Goal: Task Accomplishment & Management: Complete application form

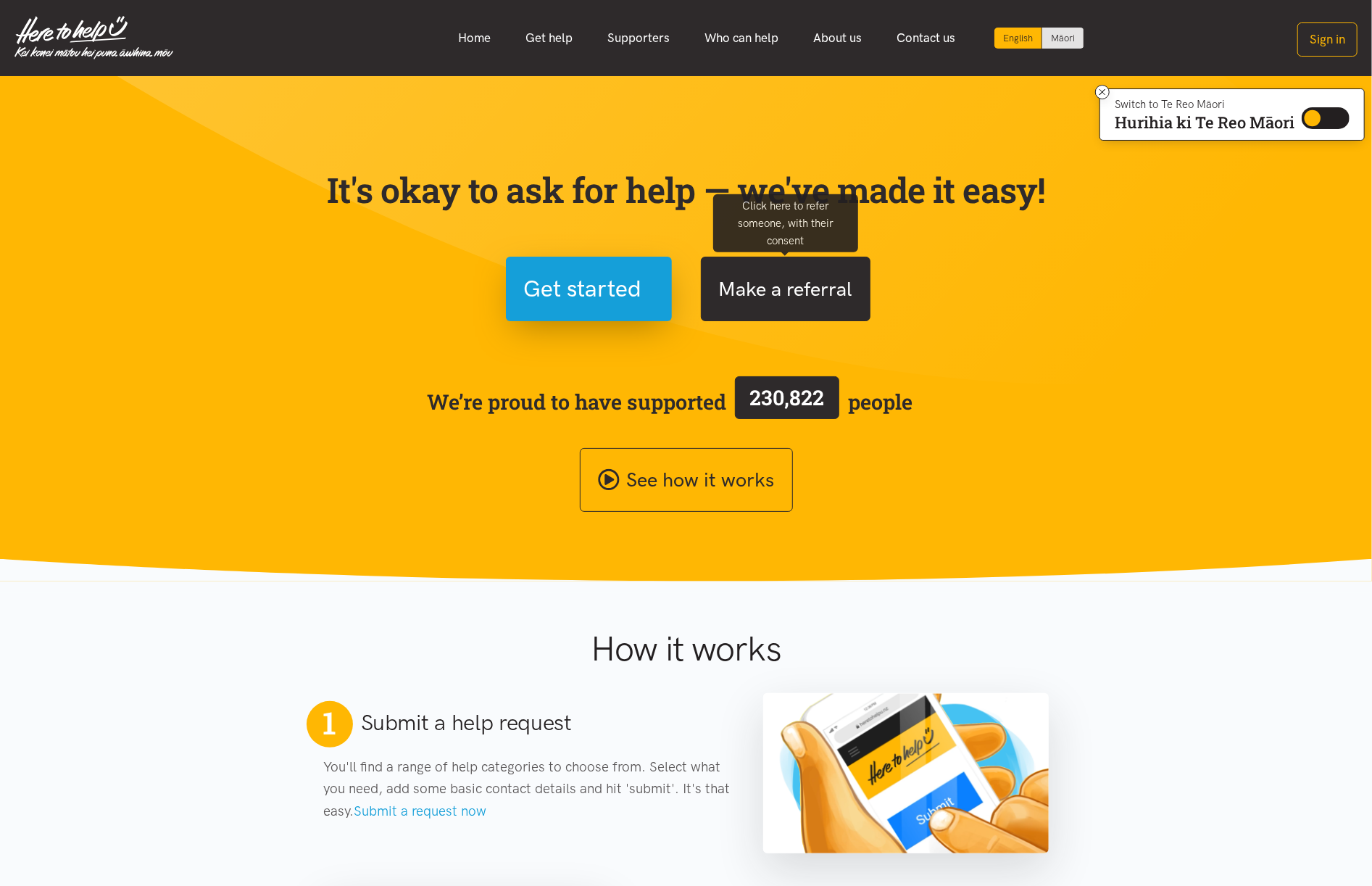
click at [798, 294] on button "Make a referral" at bounding box center [786, 289] width 170 height 64
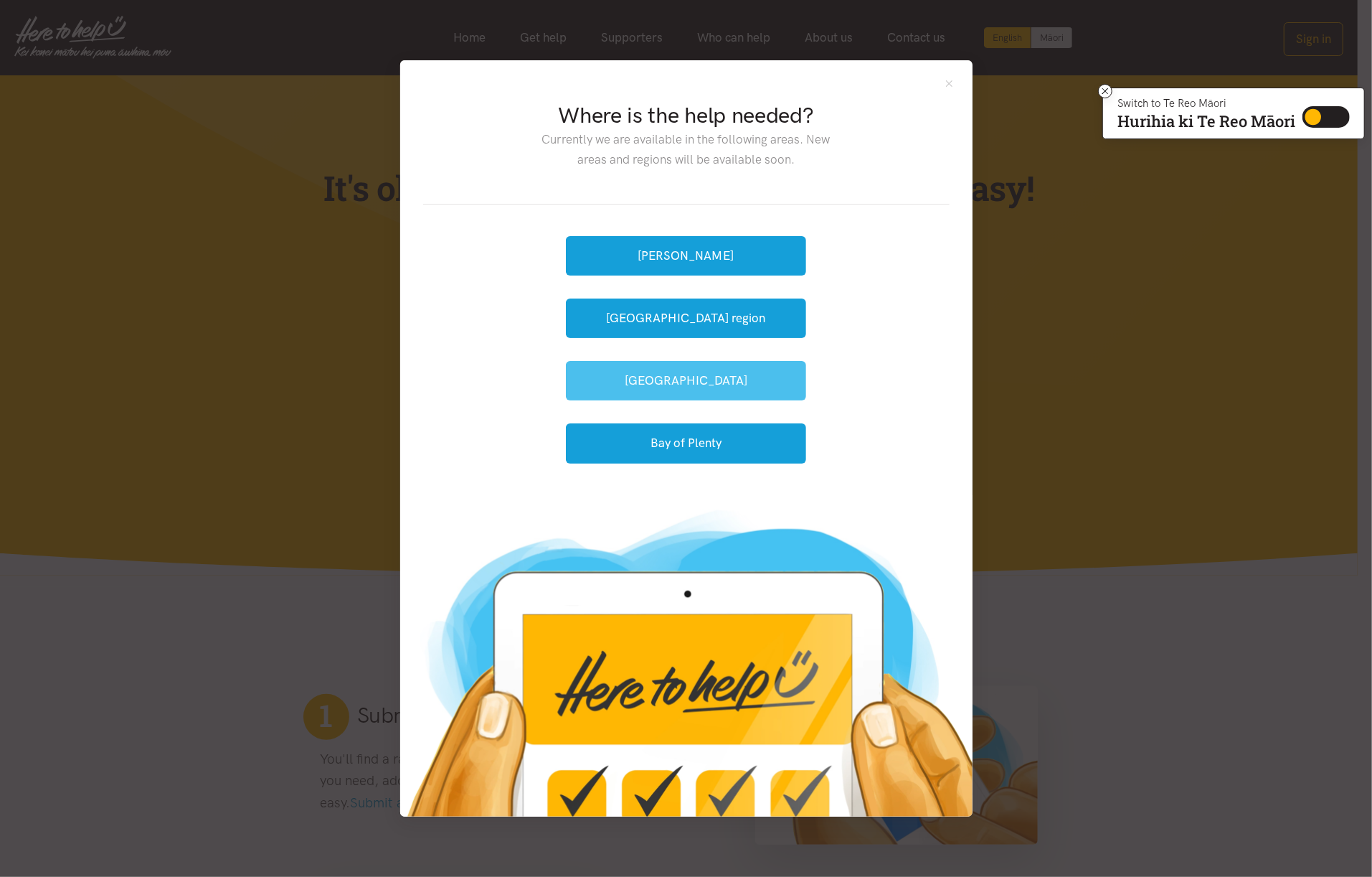
click at [698, 384] on button "[GEOGRAPHIC_DATA]" at bounding box center [686, 381] width 241 height 39
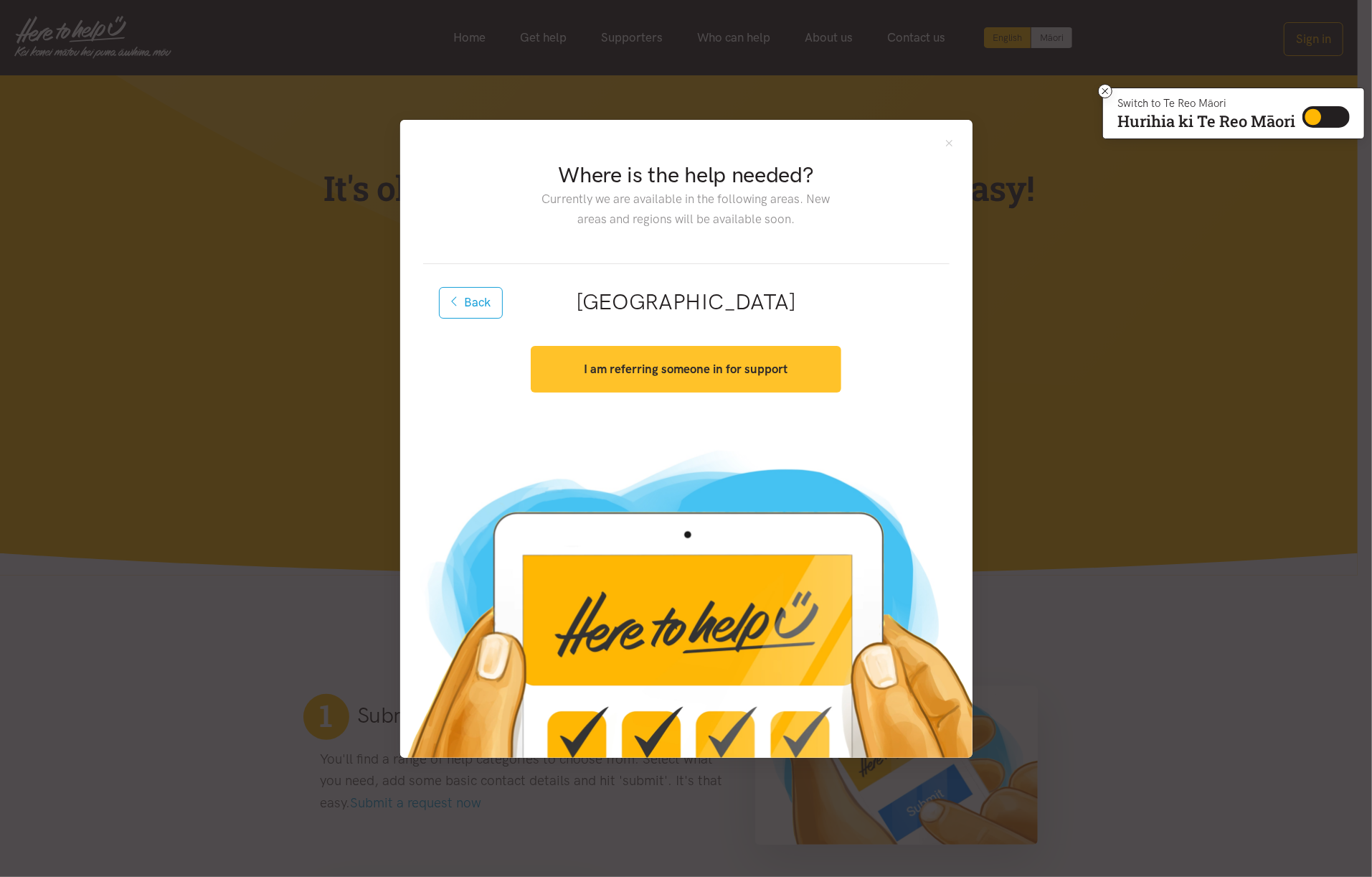
click at [695, 372] on strong "I am referring someone in for support" at bounding box center [685, 369] width 203 height 14
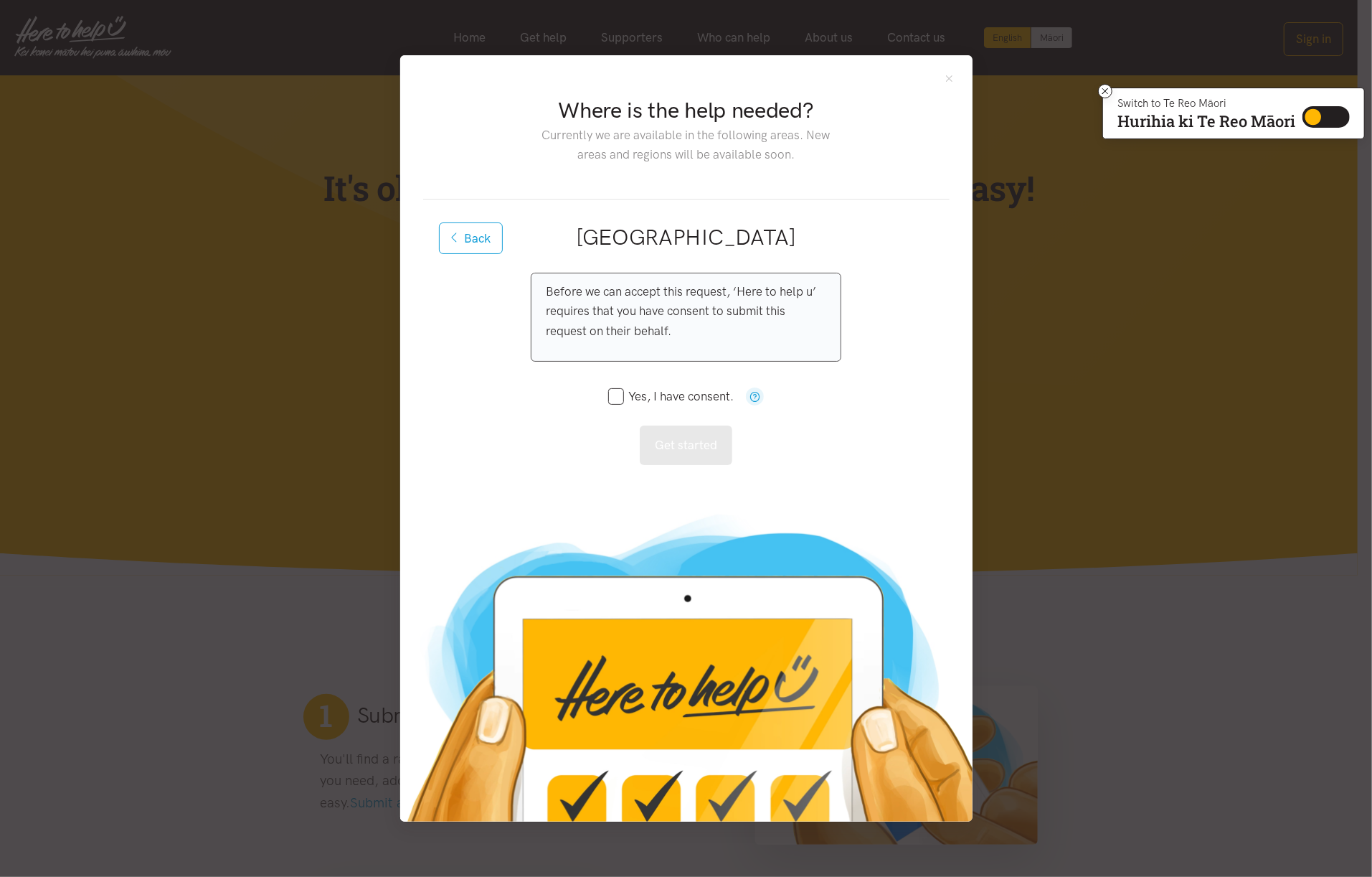
click at [616, 396] on input "Yes, I have consent." at bounding box center [671, 397] width 126 height 12
checkbox input "true"
click at [692, 449] on button "Get started" at bounding box center [686, 445] width 92 height 39
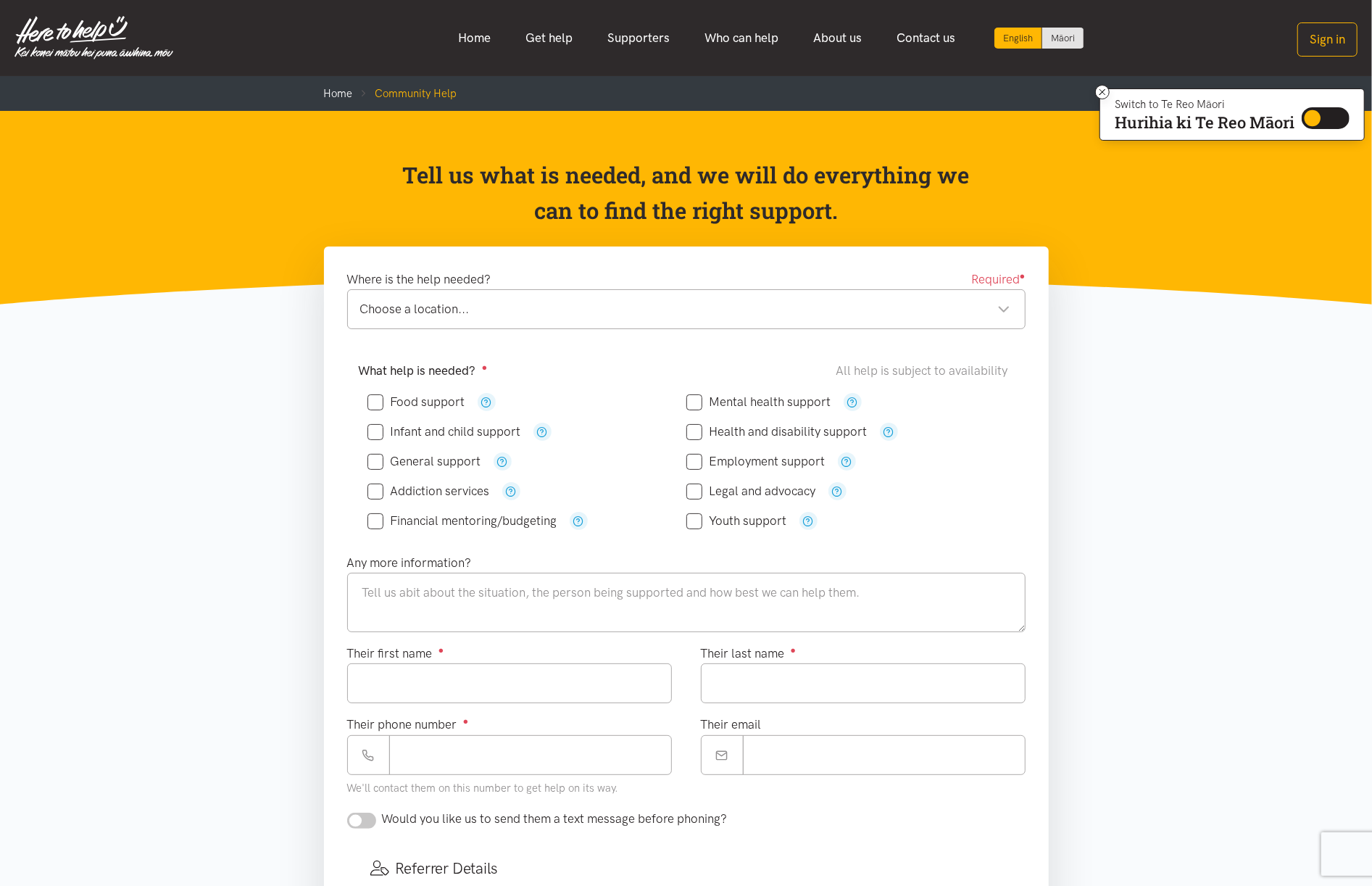
click at [377, 404] on input "Food support" at bounding box center [417, 402] width 98 height 12
checkbox input "true"
click at [375, 462] on input "General support" at bounding box center [424, 461] width 114 height 12
checkbox input "true"
click at [697, 436] on input "Health and disability support" at bounding box center [777, 432] width 181 height 12
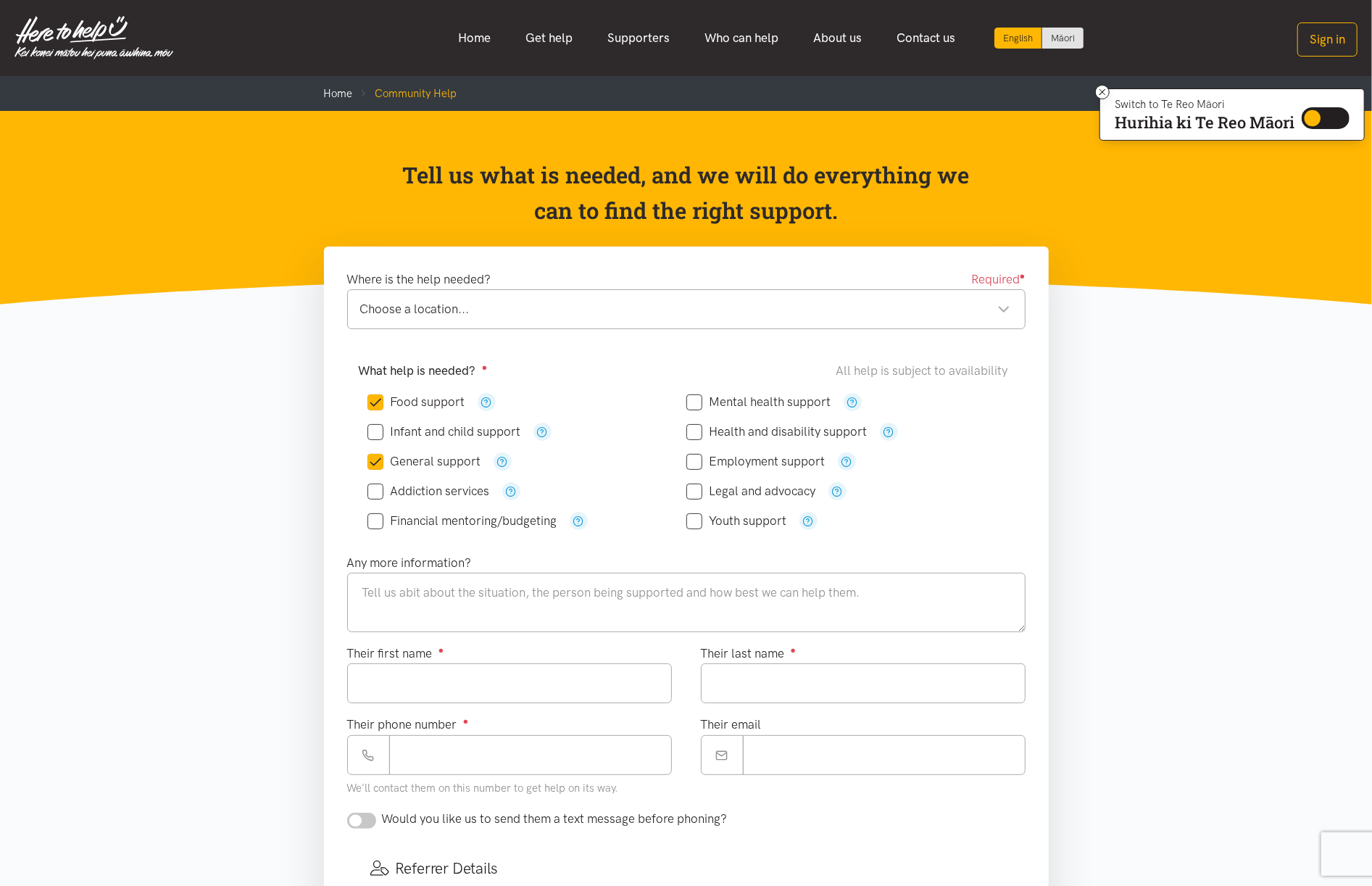
checkbox input "true"
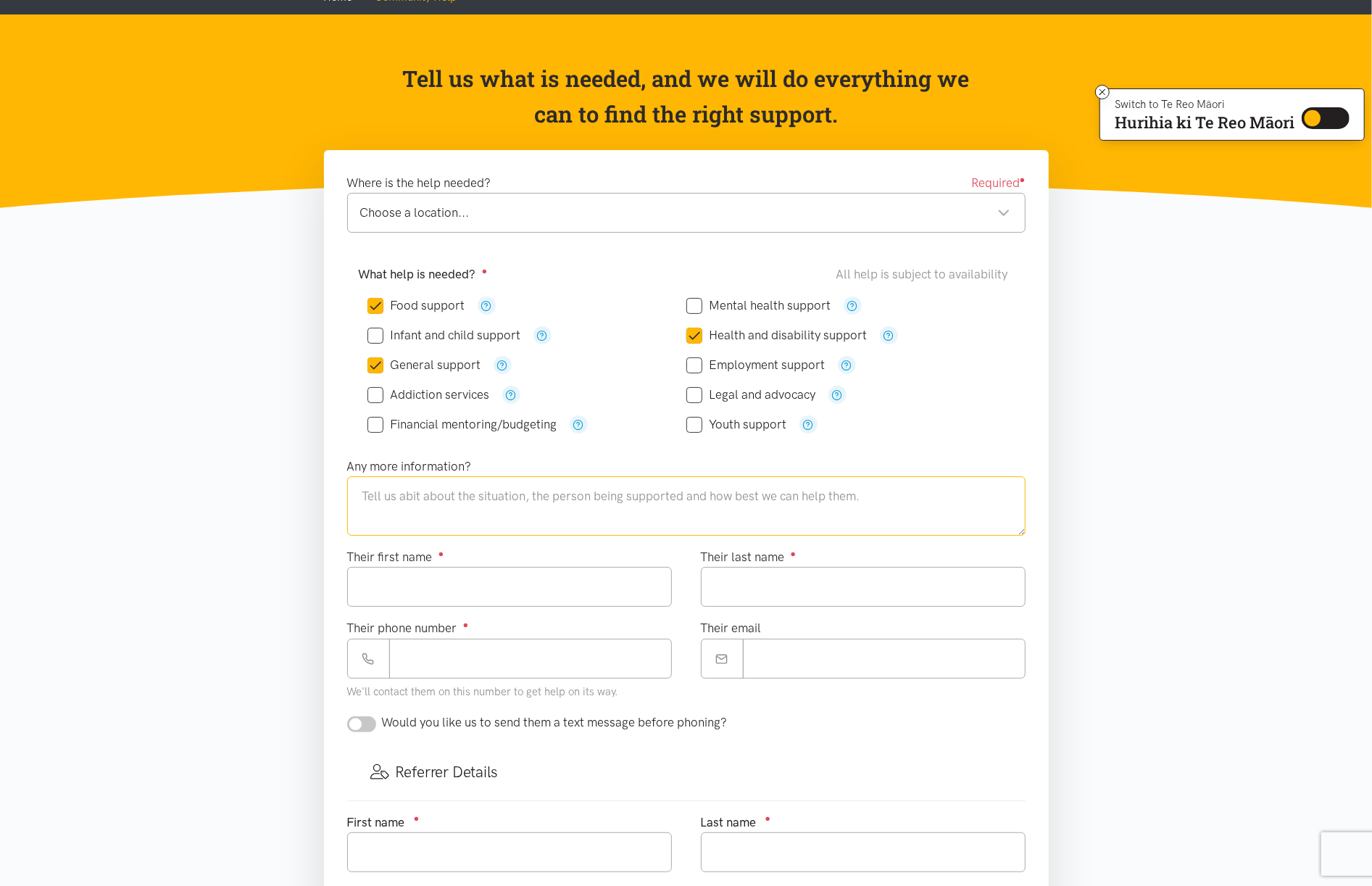
click at [477, 505] on textarea at bounding box center [686, 506] width 678 height 60
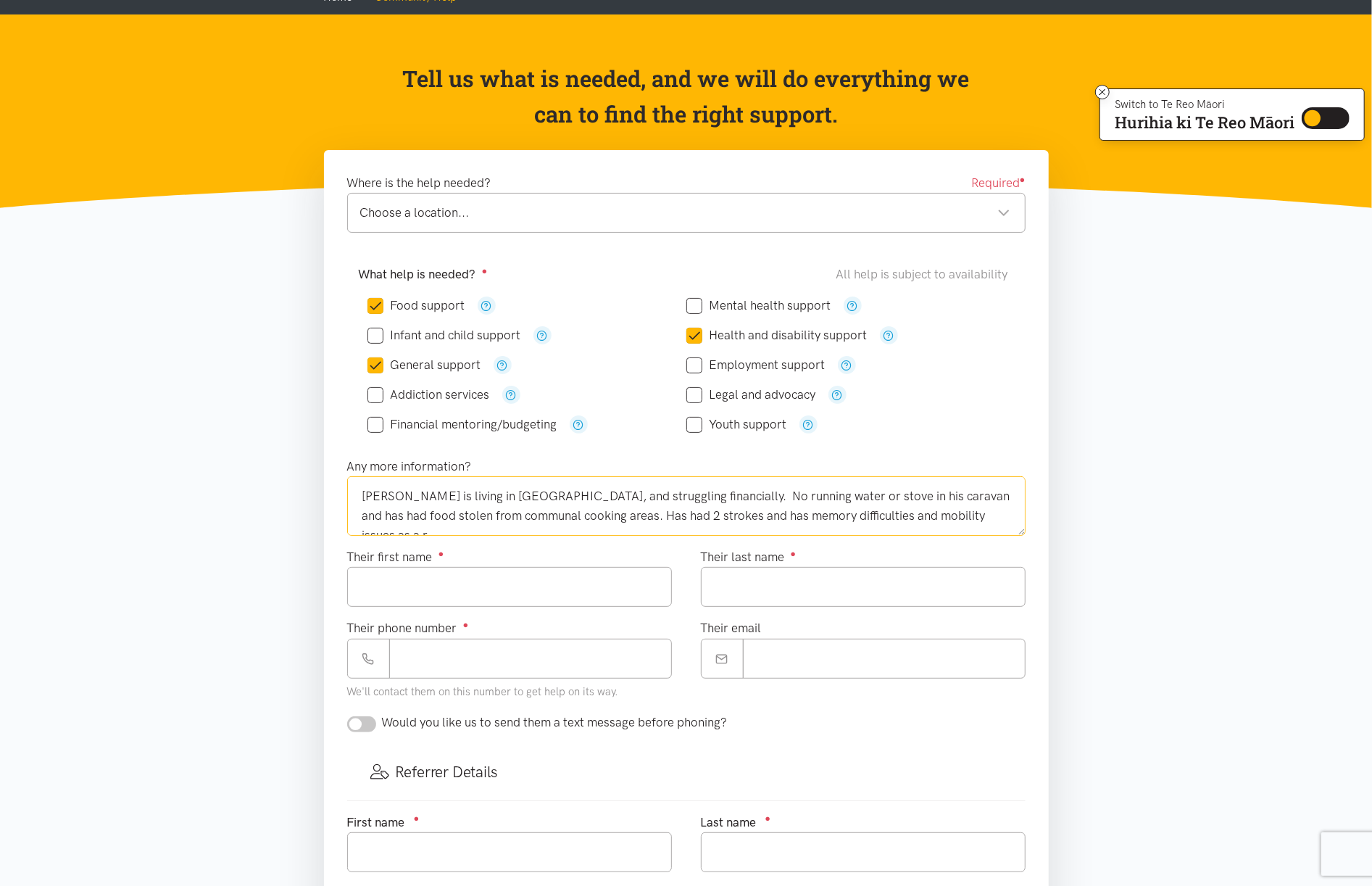
scroll to position [7, 0]
click at [459, 531] on textarea "[PERSON_NAME] is living in [GEOGRAPHIC_DATA], and struggling financially. No ru…" at bounding box center [686, 506] width 678 height 60
click at [554, 528] on textarea "[PERSON_NAME] is living in [GEOGRAPHIC_DATA], and struggling financially. No ru…" at bounding box center [686, 506] width 678 height 60
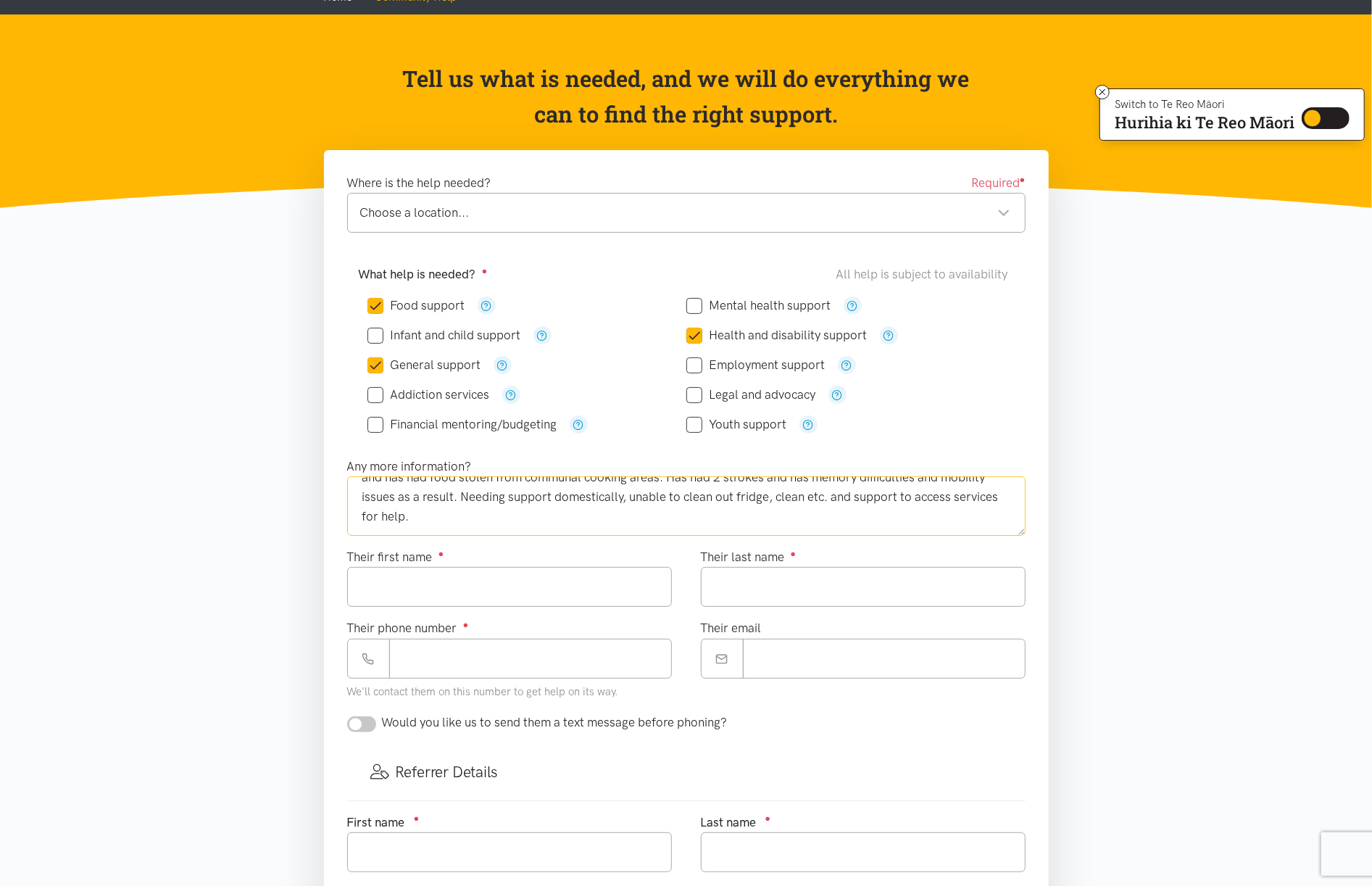
click at [479, 524] on textarea "[PERSON_NAME] is living in [GEOGRAPHIC_DATA], and struggling financially. No ru…" at bounding box center [686, 506] width 678 height 60
click at [475, 523] on textarea "[PERSON_NAME] is living in [GEOGRAPHIC_DATA], and struggling financially. No ru…" at bounding box center [686, 506] width 678 height 60
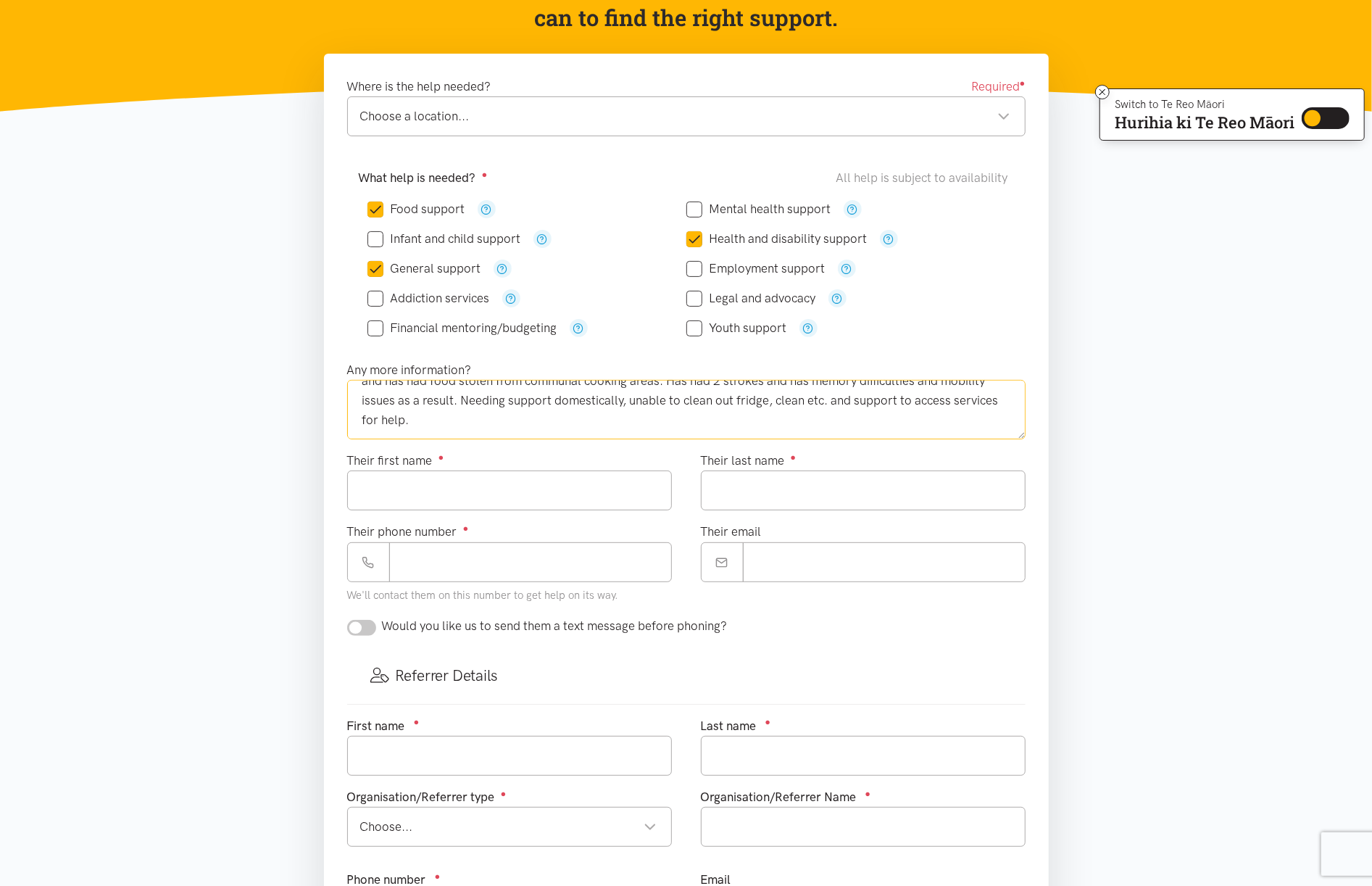
type textarea "[PERSON_NAME] is living in [GEOGRAPHIC_DATA], and struggling financially. No ru…"
drag, startPoint x: 459, startPoint y: 487, endPoint x: 461, endPoint y: 496, distance: 9.2
click at [461, 487] on input "Their first name ●" at bounding box center [509, 490] width 325 height 40
type input "*****"
click at [482, 561] on input "Their phone number ●" at bounding box center [530, 562] width 283 height 40
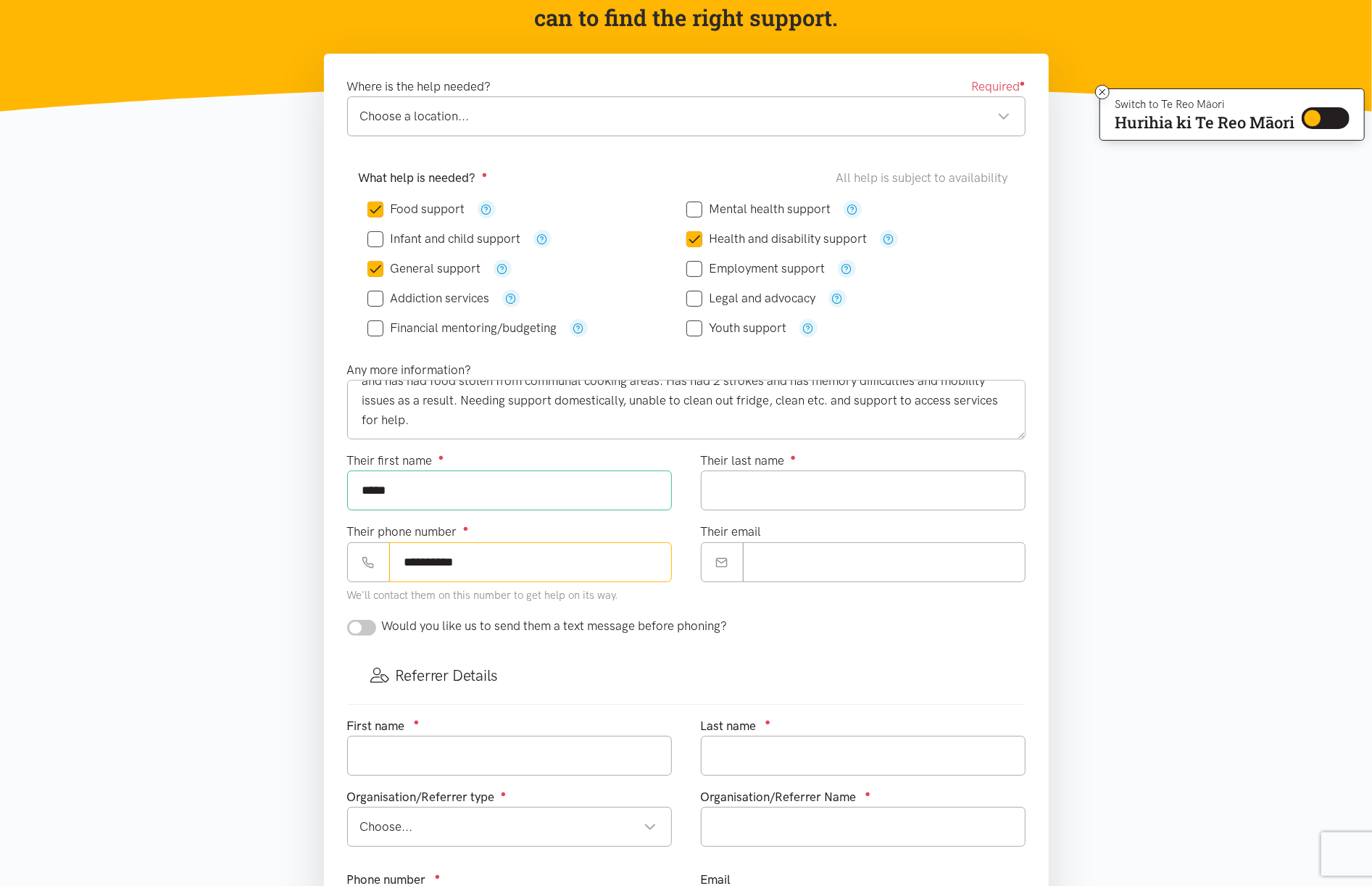
type input "**********"
click at [799, 563] on input "Their email" at bounding box center [884, 562] width 283 height 40
click at [839, 495] on input "Their last name ●" at bounding box center [863, 490] width 325 height 40
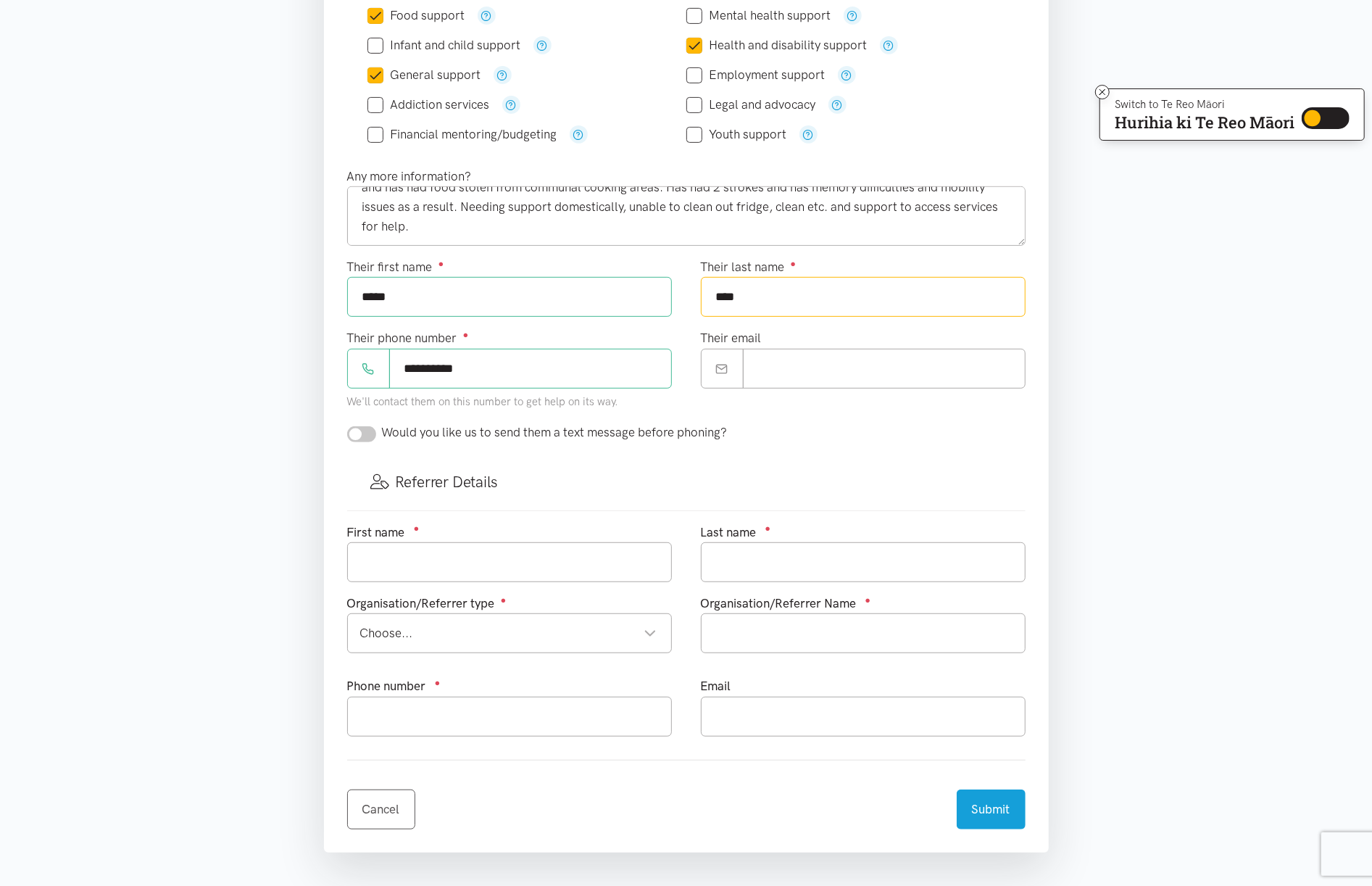
type input "****"
click at [496, 566] on input "text" at bounding box center [509, 562] width 325 height 40
type input "[PERSON_NAME]"
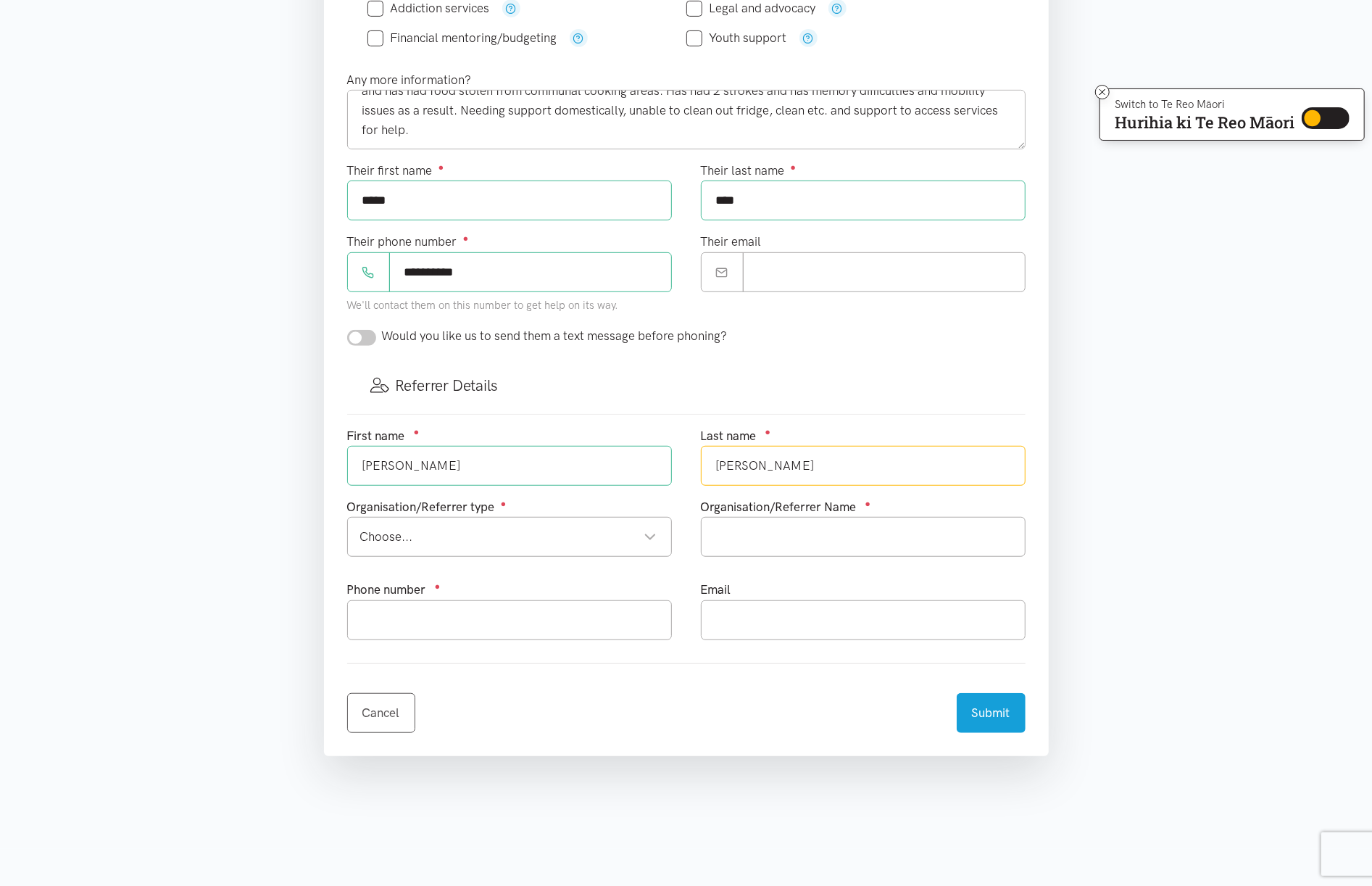
scroll to position [580, 0]
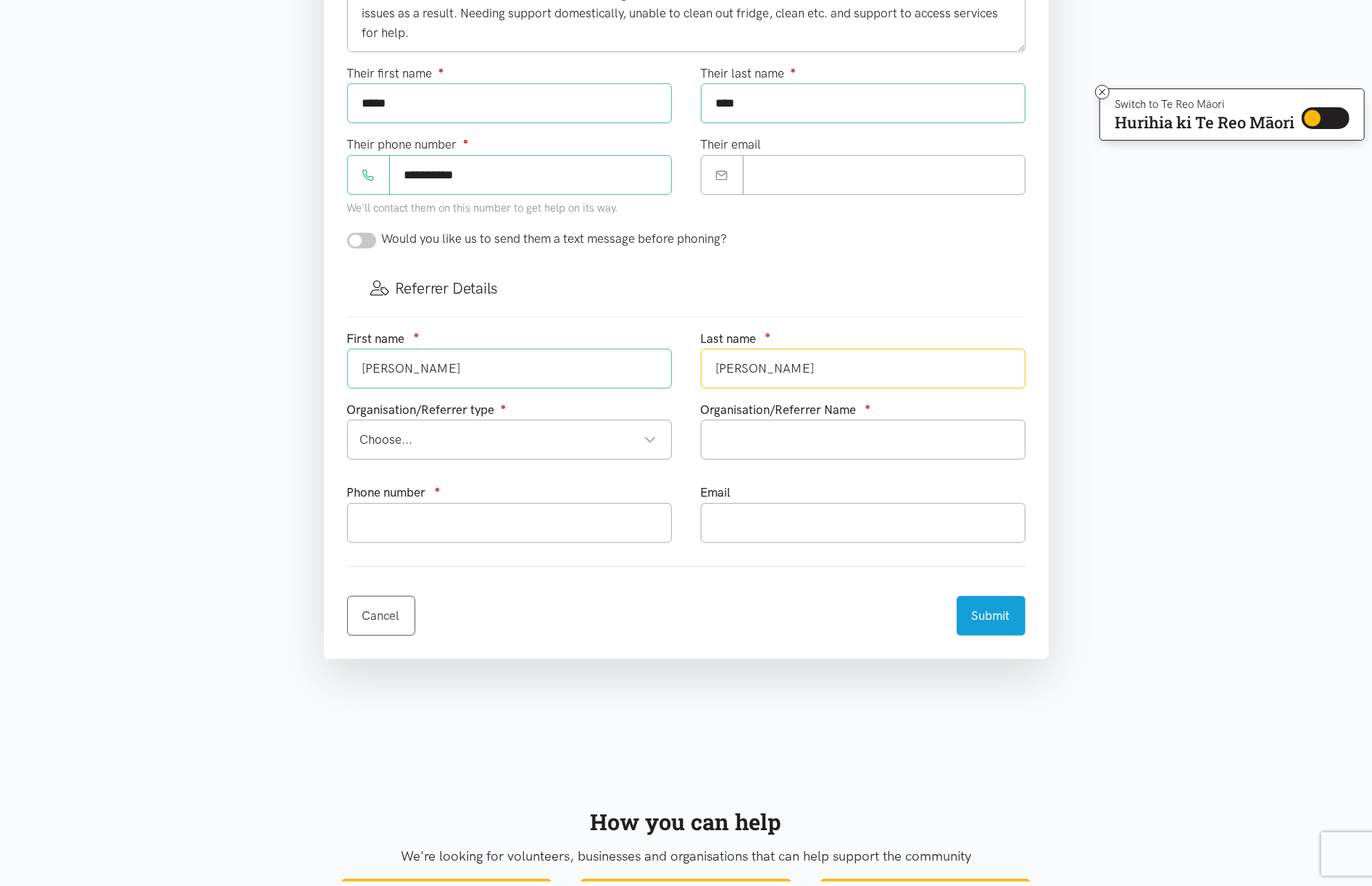
click at [650, 443] on div "Choose..." at bounding box center [508, 440] width 297 height 20
type input "[PERSON_NAME]"
click at [757, 443] on input "text" at bounding box center [863, 440] width 325 height 40
type input "5th Ave family practice"
click at [496, 528] on input "text" at bounding box center [509, 523] width 325 height 40
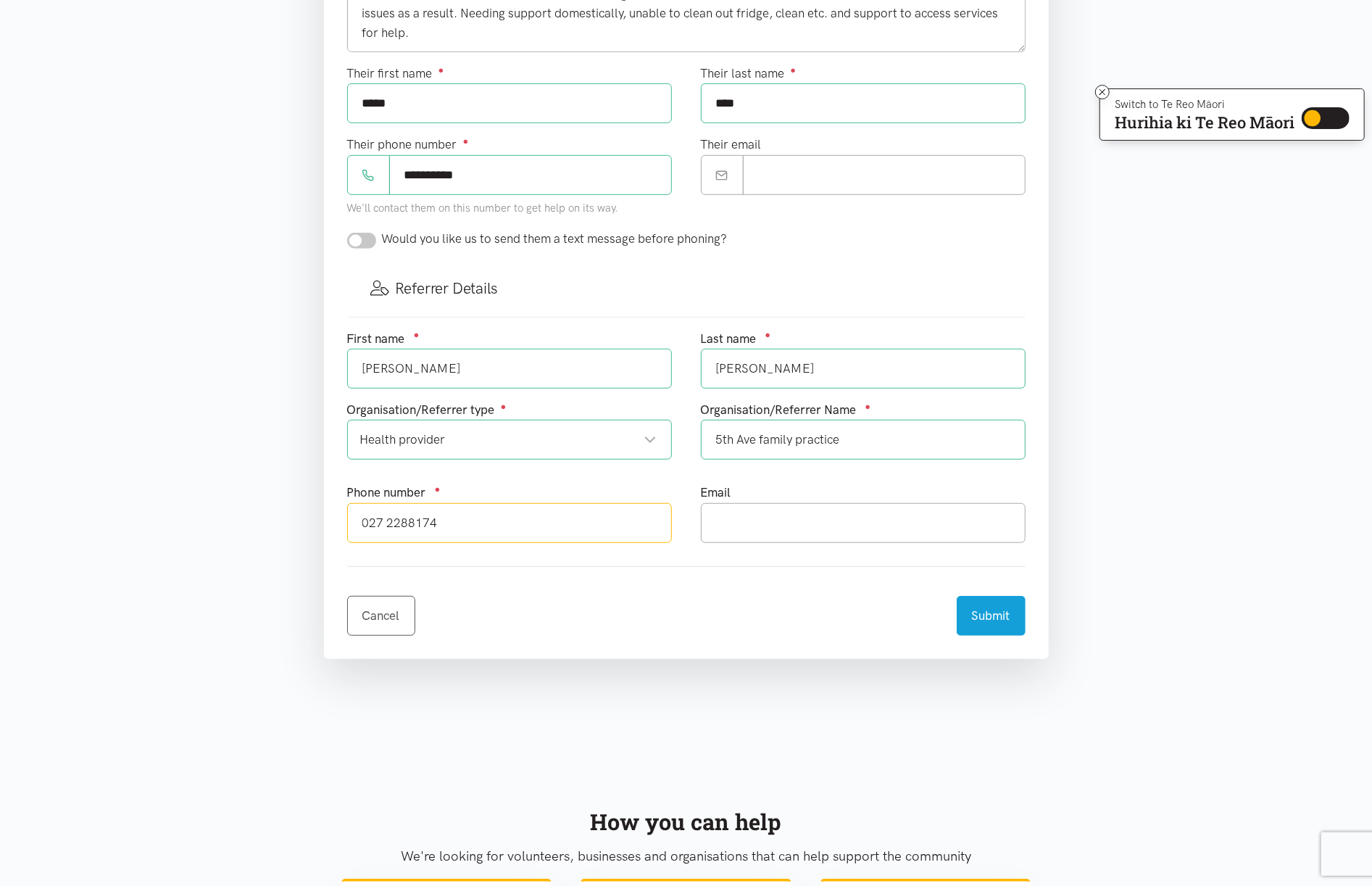
type input "027 2288174"
click at [763, 532] on input "text" at bounding box center [863, 523] width 325 height 40
type input "[PERSON_NAME][EMAIL_ADDRESS][DOMAIN_NAME]"
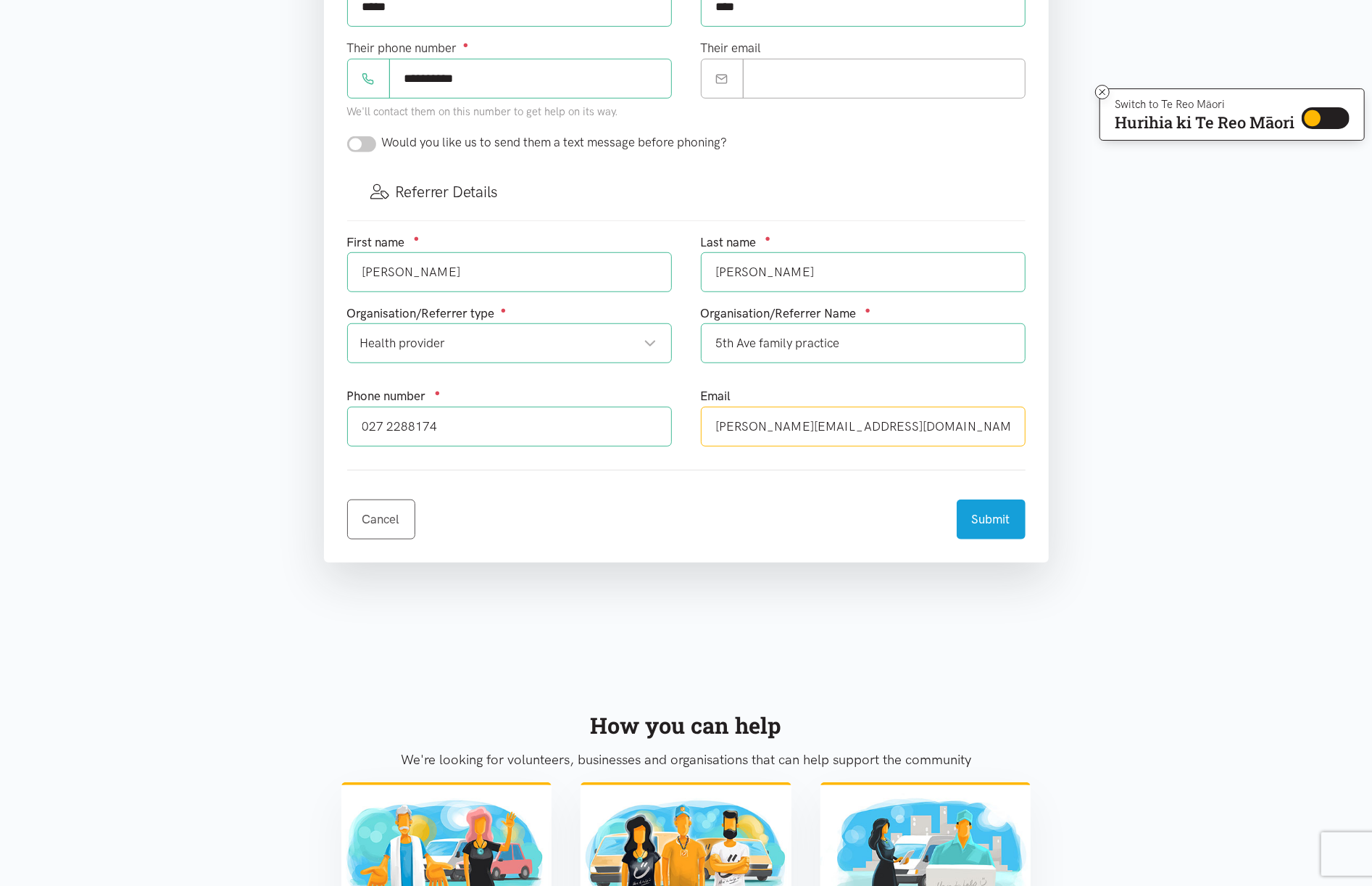
scroll to position [193, 0]
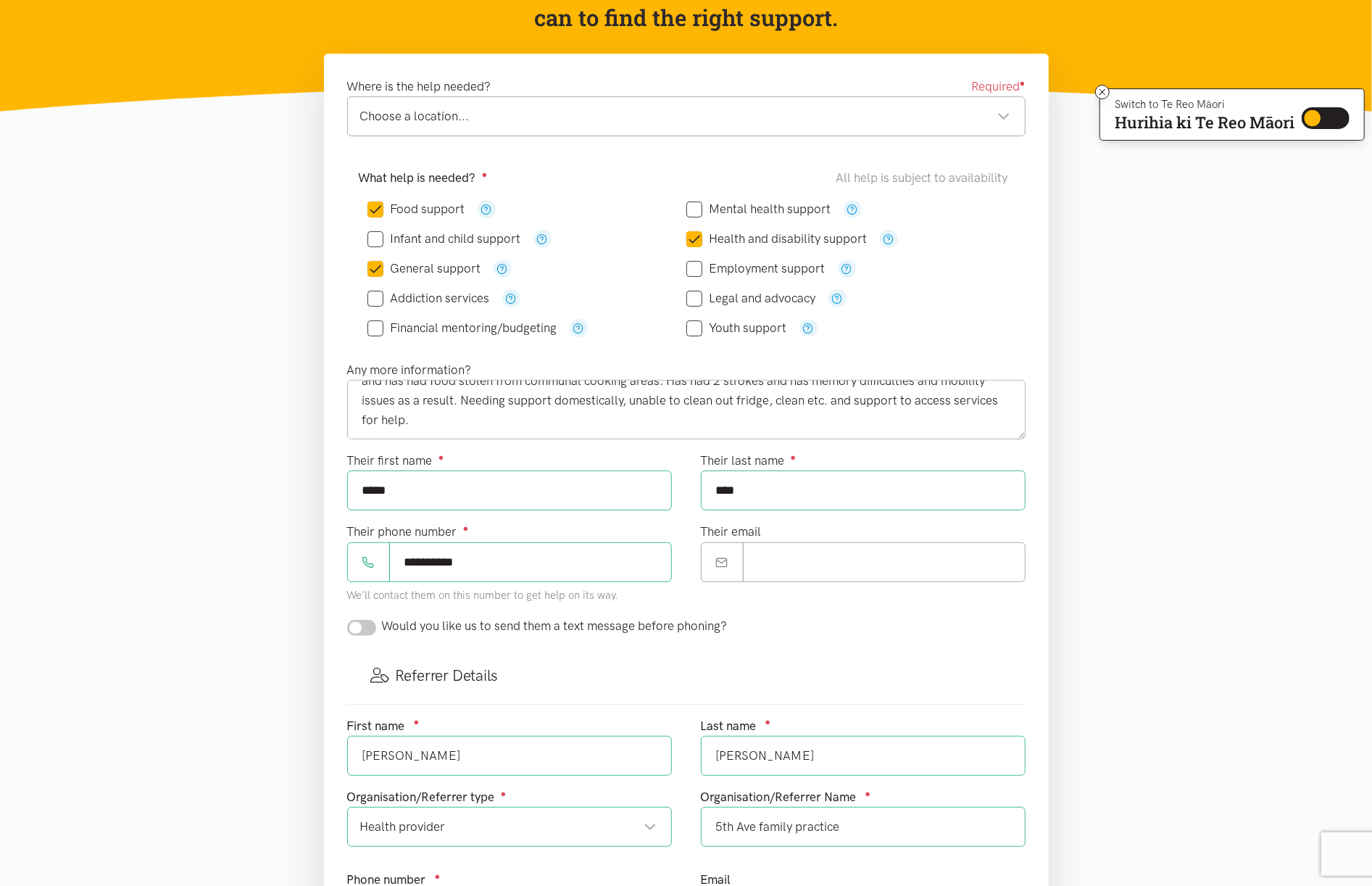
click at [1006, 118] on div "Choose a location..." at bounding box center [685, 116] width 650 height 20
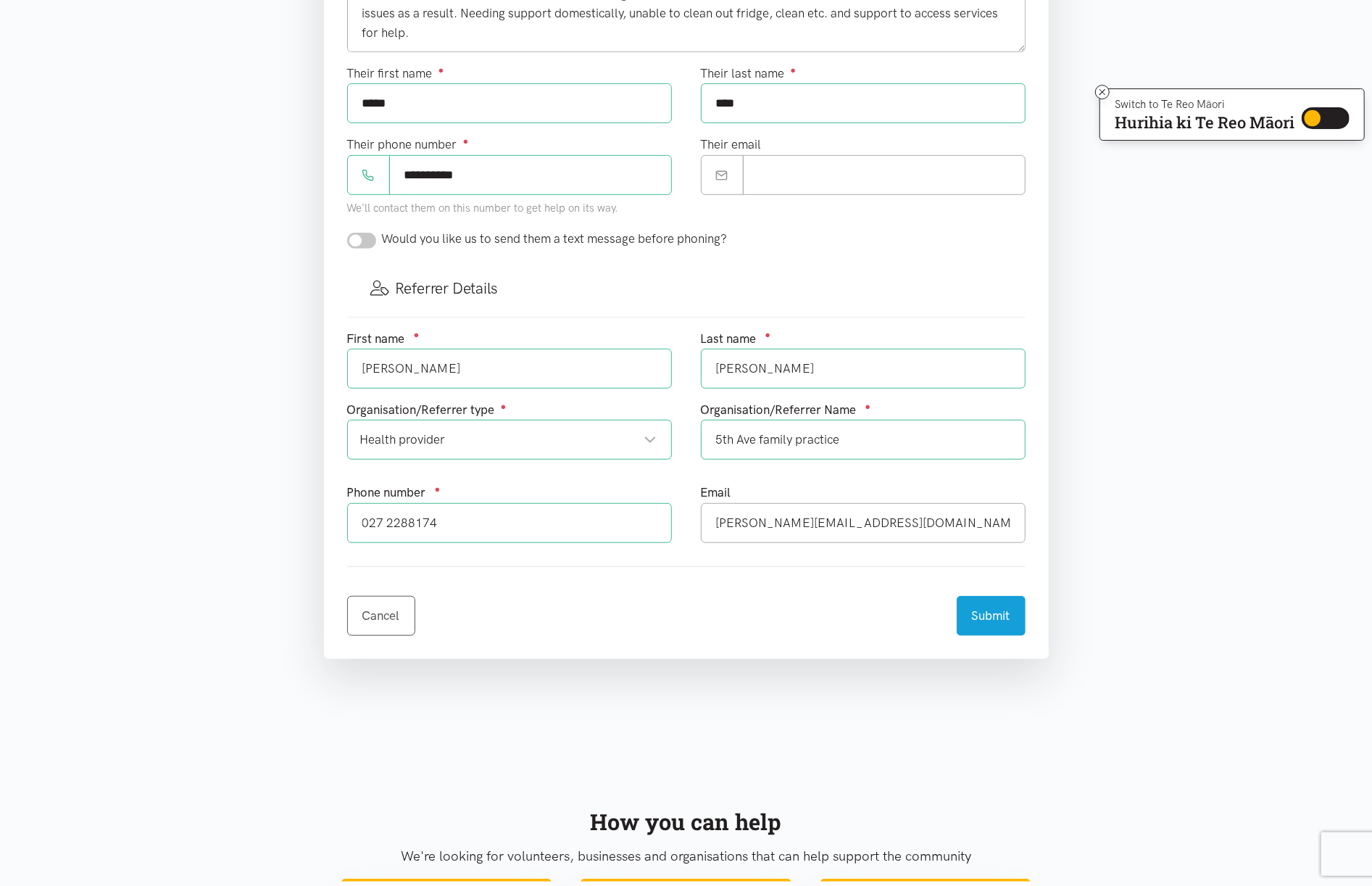
scroll to position [677, 0]
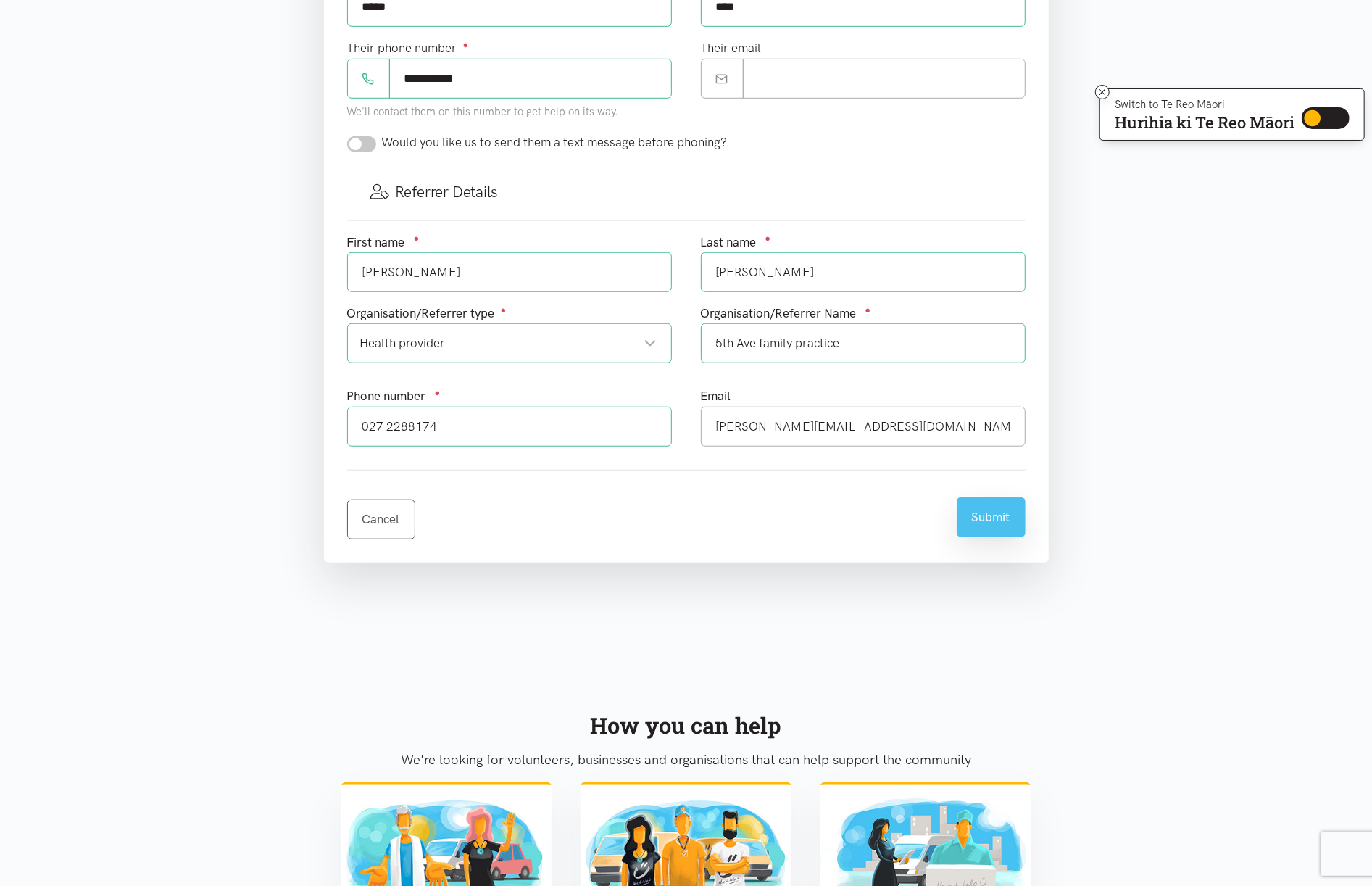
click at [998, 526] on button "Submit" at bounding box center [991, 517] width 69 height 40
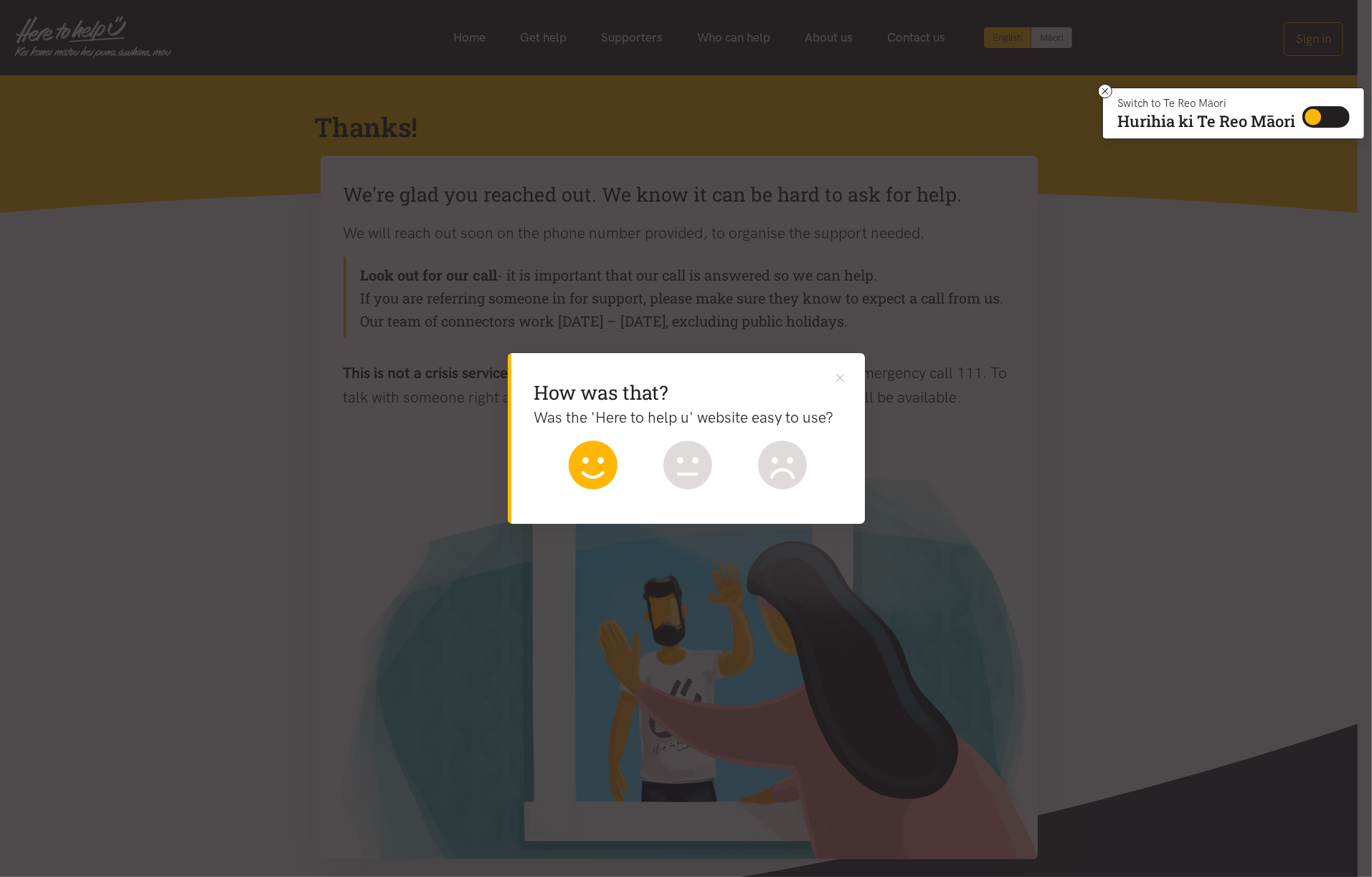
click at [594, 471] on icon at bounding box center [593, 465] width 48 height 48
